Goal: Communication & Community: Answer question/provide support

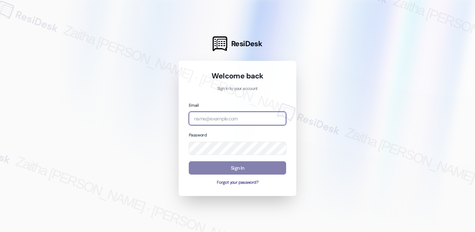
click at [211, 116] on input "email" at bounding box center [237, 119] width 97 height 14
click at [0, 232] on com-1password-button at bounding box center [0, 232] width 0 height 0
click at [220, 120] on input "Jag" at bounding box center [237, 119] width 97 height 14
click at [0, 232] on com-1password-button at bounding box center [0, 232] width 0 height 0
click at [218, 118] on input "Jag" at bounding box center [237, 119] width 97 height 14
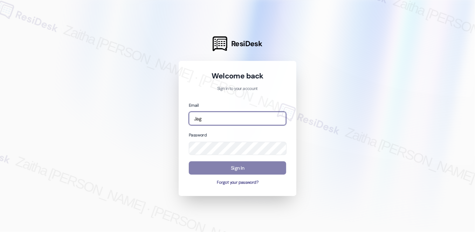
type input "[EMAIL_ADDRESS][PERSON_NAME][DOMAIN_NAME]"
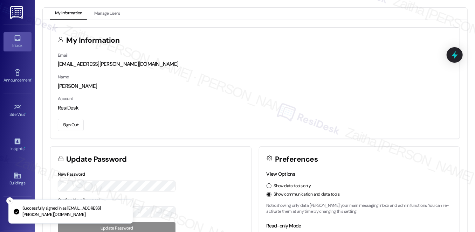
click at [21, 45] on div "Inbox" at bounding box center [17, 45] width 35 height 7
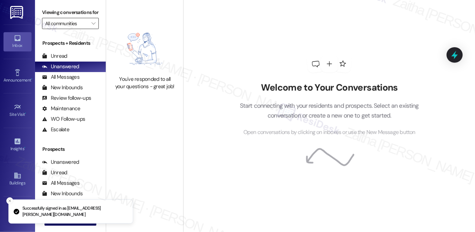
click at [79, 29] on input "All communities" at bounding box center [66, 23] width 42 height 11
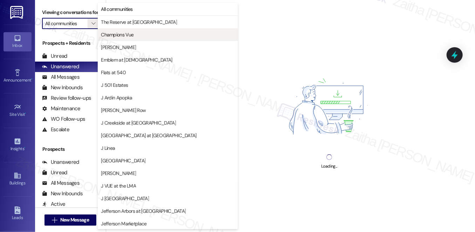
click at [128, 35] on span "Champions Vue" at bounding box center [117, 34] width 33 height 7
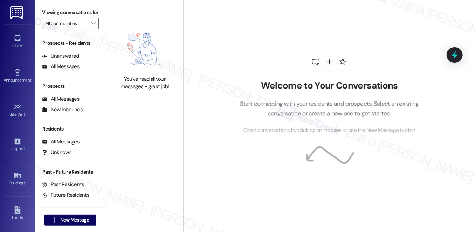
type input "Champions Vue"
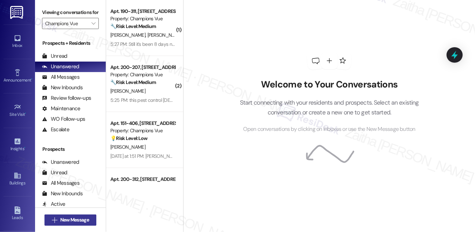
click at [59, 219] on span "New Message" at bounding box center [75, 220] width 32 height 7
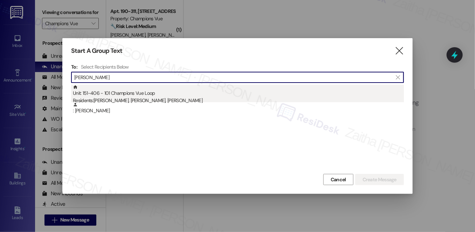
type input "[PERSON_NAME]"
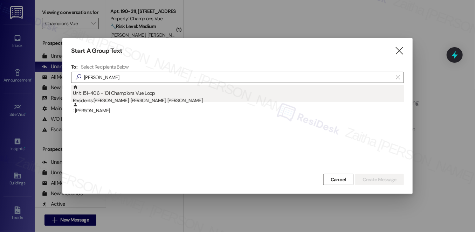
click at [147, 95] on div "Unit: 151-406 - 101 Champions Vue Loop Residents: [PERSON_NAME], [PERSON_NAME],…" at bounding box center [238, 95] width 331 height 20
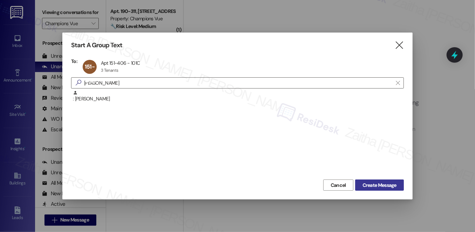
click at [373, 183] on span "Create Message" at bounding box center [380, 185] width 34 height 7
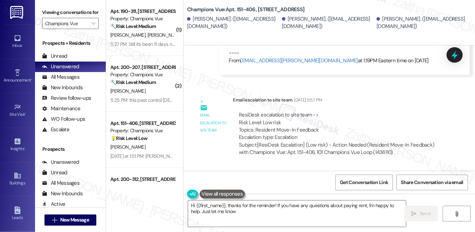
type textarea "Hi {{first_name}}, thanks for the reminder! If you have any questions about pay…"
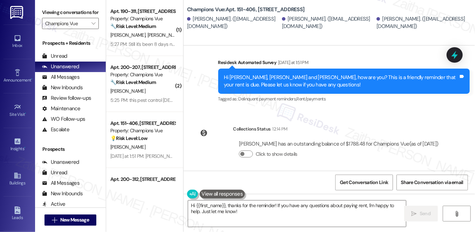
scroll to position [477, 0]
